Goal: Task Accomplishment & Management: Complete application form

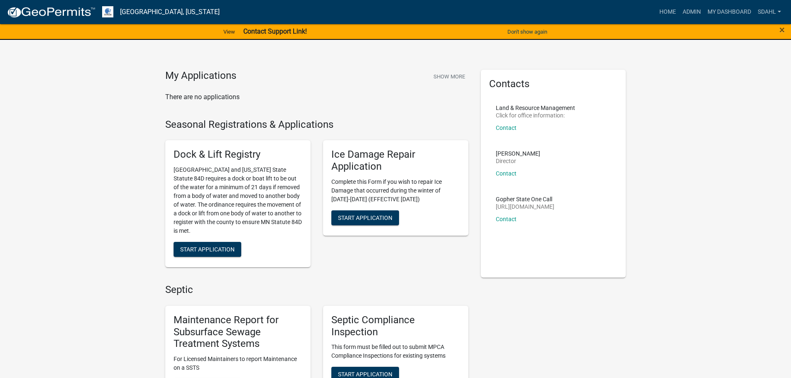
scroll to position [42, 0]
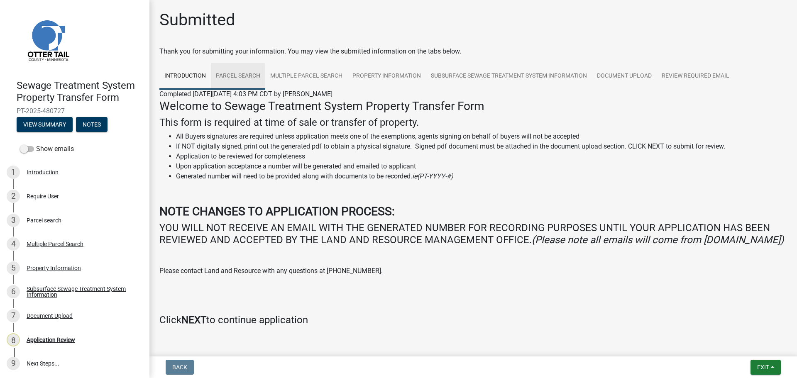
click at [227, 65] on link "Parcel search" at bounding box center [238, 76] width 54 height 27
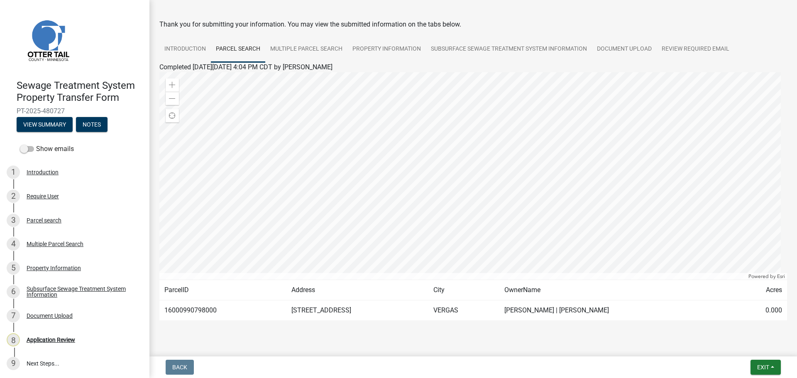
scroll to position [42, 0]
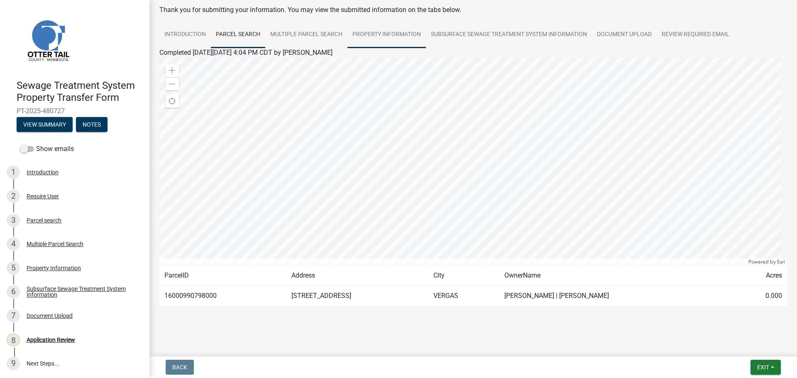
click at [379, 34] on link "Property Information" at bounding box center [387, 35] width 78 height 27
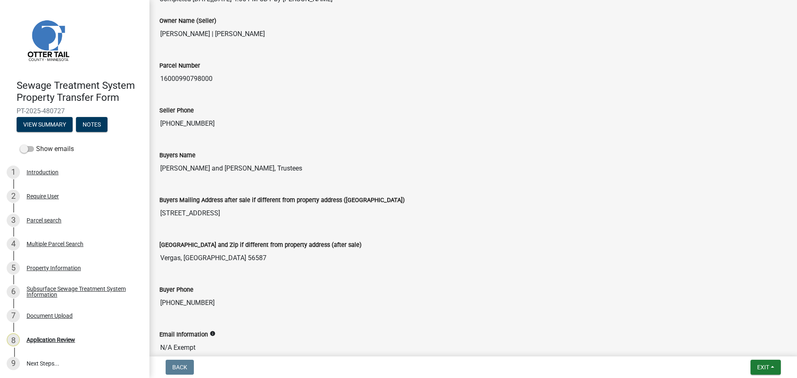
scroll to position [1, 0]
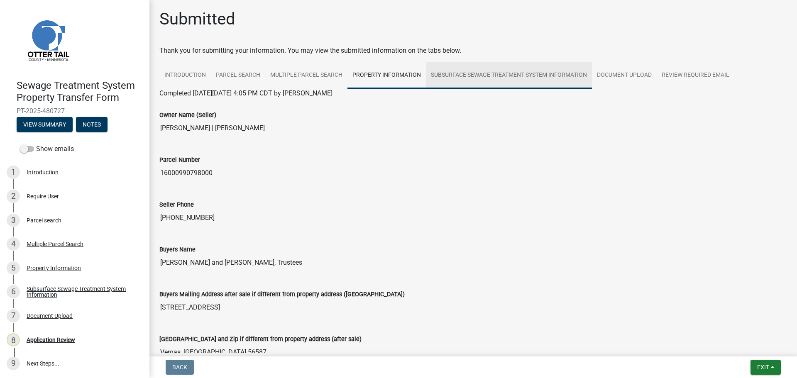
click at [493, 76] on link "Subsurface Sewage Treatment System Information" at bounding box center [509, 75] width 166 height 27
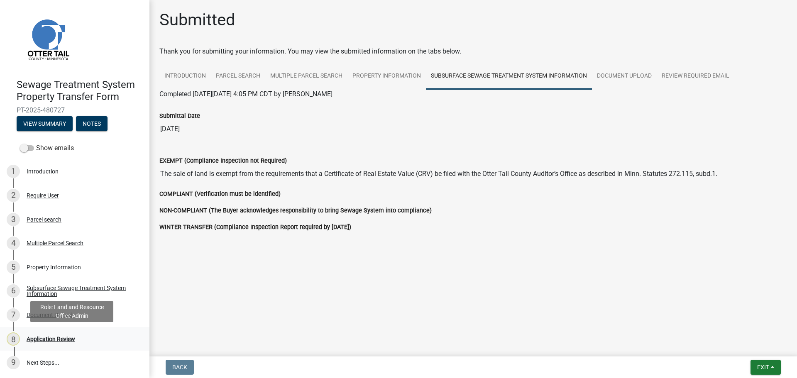
click at [60, 338] on div "Application Review" at bounding box center [51, 339] width 49 height 6
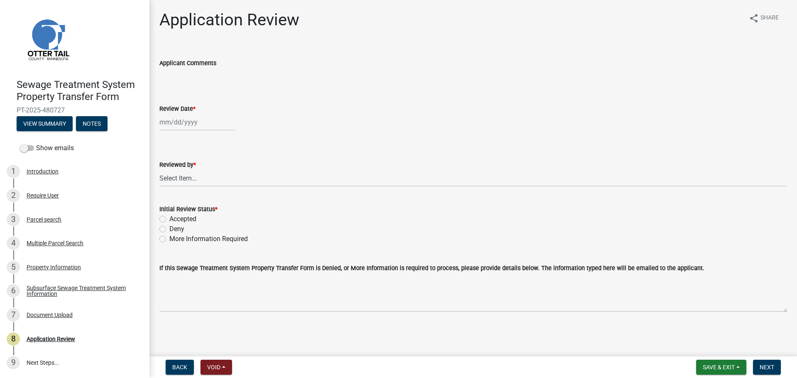
click at [179, 122] on div at bounding box center [197, 122] width 76 height 17
select select "9"
select select "2025"
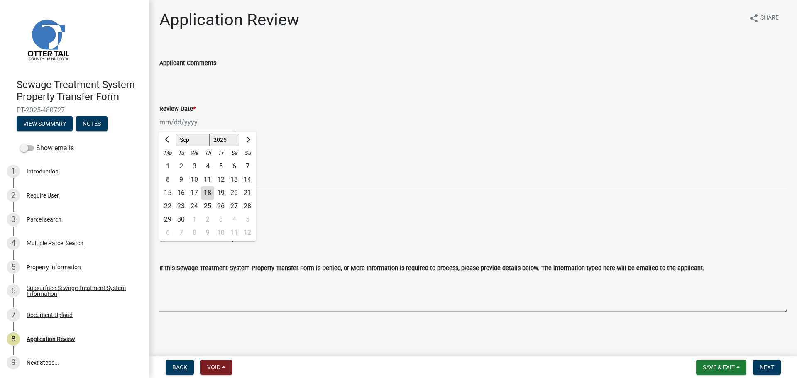
click at [210, 194] on div "18" at bounding box center [207, 192] width 13 height 13
type input "09/18/2025"
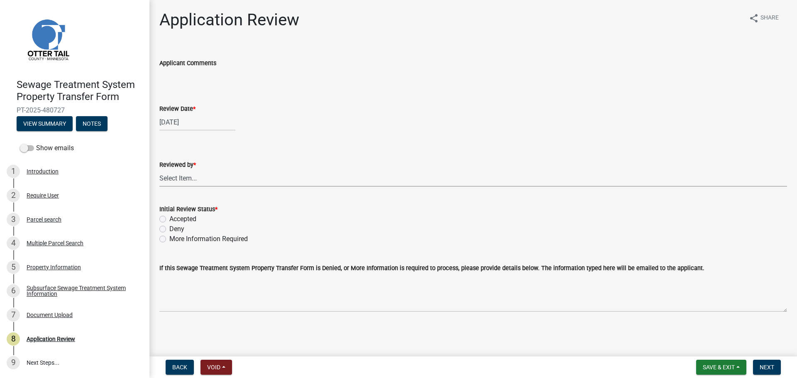
click at [213, 176] on select "Select Item... Alexis Newark Amy Busko Andrea Perales Brittany Tollefson Christ…" at bounding box center [473, 178] width 628 height 17
click at [159, 170] on select "Select Item... Alexis Newark Amy Busko Andrea Perales Brittany Tollefson Christ…" at bounding box center [473, 178] width 628 height 17
select select "67745ee8-7159-4960-80f9-a638286b467c"
click at [190, 218] on label "Accepted" at bounding box center [182, 219] width 27 height 10
click at [175, 218] on input "Accepted" at bounding box center [171, 216] width 5 height 5
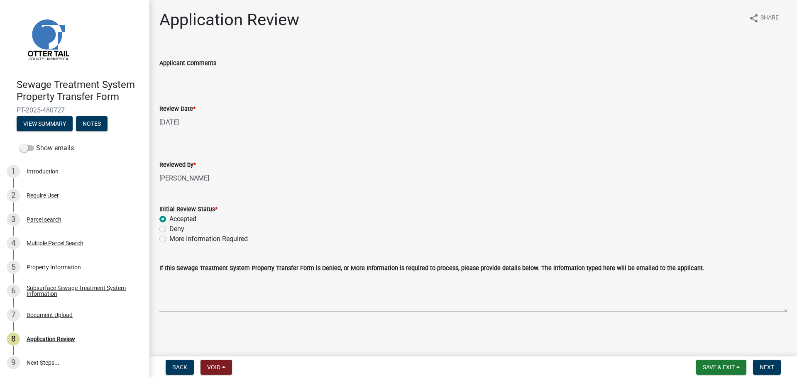
radio input "true"
click at [768, 366] on span "Next" at bounding box center [767, 367] width 15 height 7
